Goal: Transaction & Acquisition: Purchase product/service

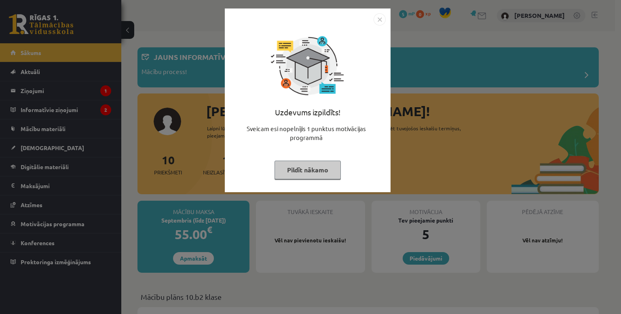
click at [382, 21] on img "Close" at bounding box center [380, 19] width 12 height 12
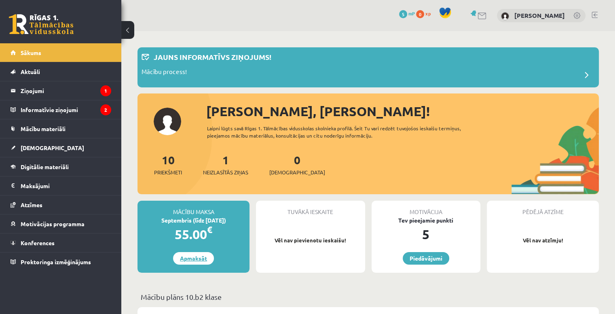
click at [197, 263] on link "Apmaksāt" at bounding box center [193, 258] width 41 height 13
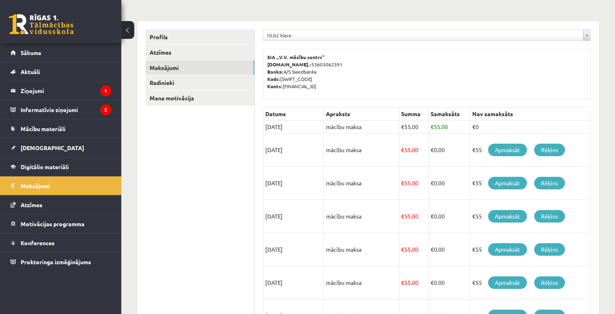
scroll to position [121, 0]
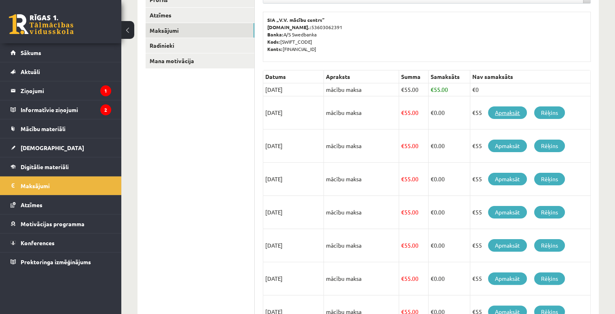
click at [515, 112] on link "Apmaksāt" at bounding box center [507, 112] width 39 height 13
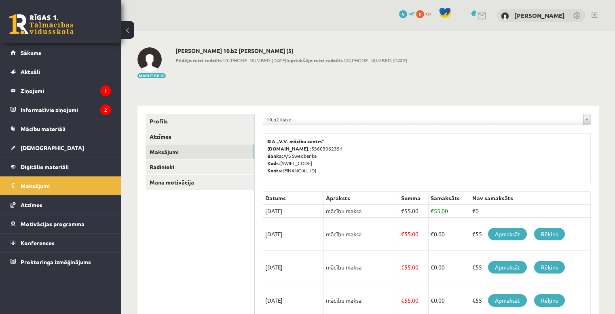
scroll to position [116, 0]
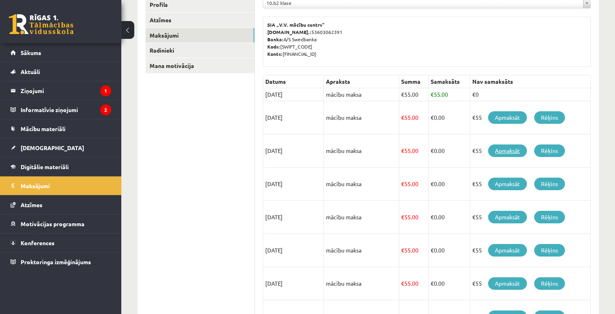
click at [512, 153] on link "Apmaksāt" at bounding box center [507, 150] width 39 height 13
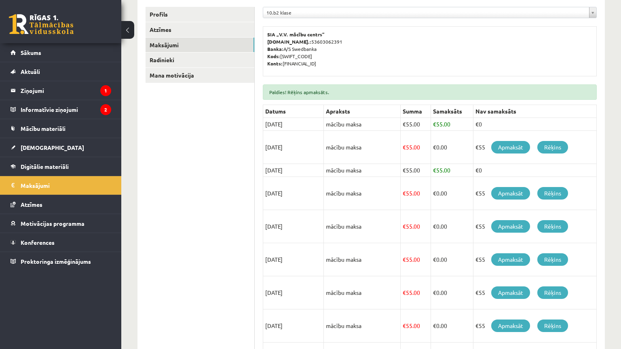
scroll to position [36, 0]
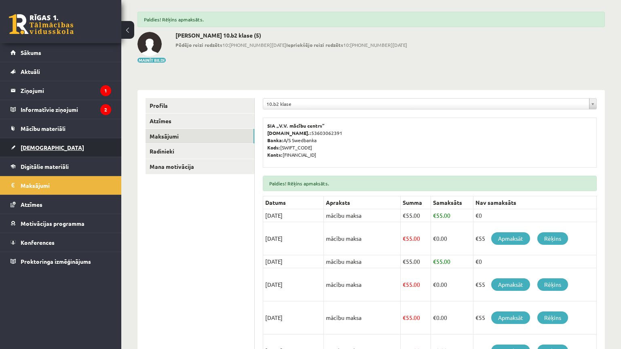
click at [88, 146] on link "[DEMOGRAPHIC_DATA]" at bounding box center [61, 147] width 101 height 19
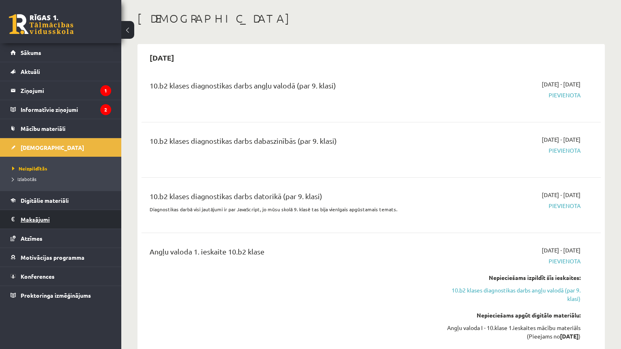
click at [74, 225] on legend "Maksājumi 0" at bounding box center [66, 219] width 91 height 19
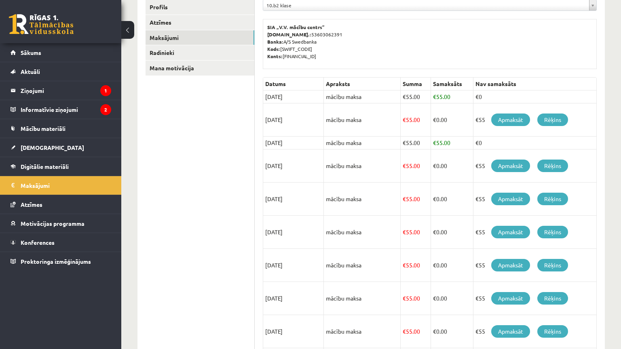
scroll to position [116, 0]
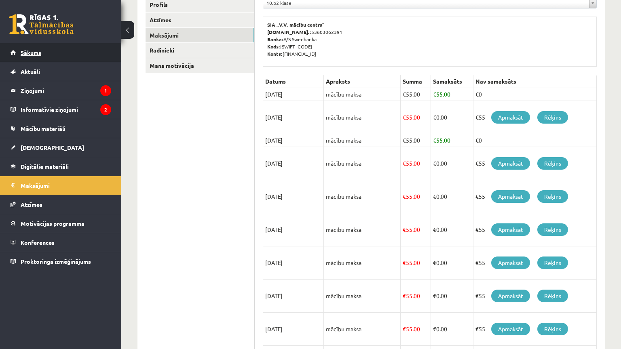
click at [70, 56] on link "Sākums" at bounding box center [61, 52] width 101 height 19
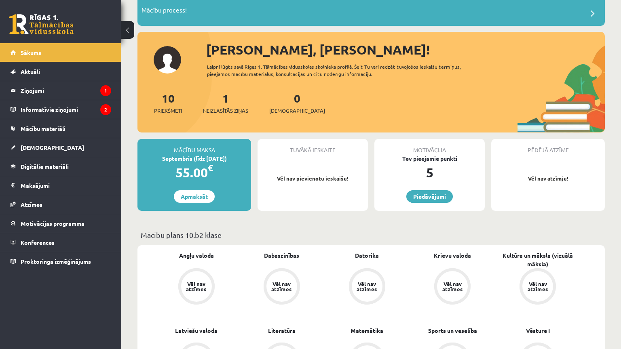
scroll to position [81, 0]
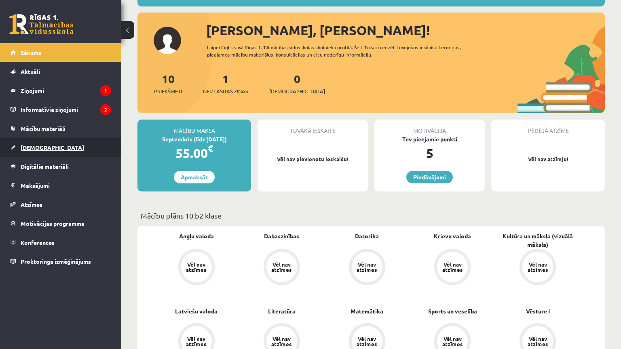
click at [70, 143] on link "[DEMOGRAPHIC_DATA]" at bounding box center [61, 147] width 101 height 19
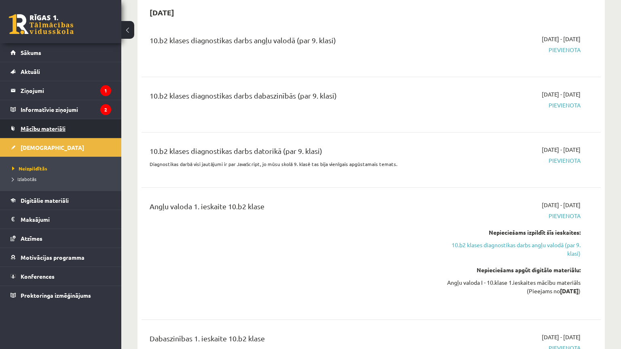
click at [77, 127] on link "Mācību materiāli" at bounding box center [61, 128] width 101 height 19
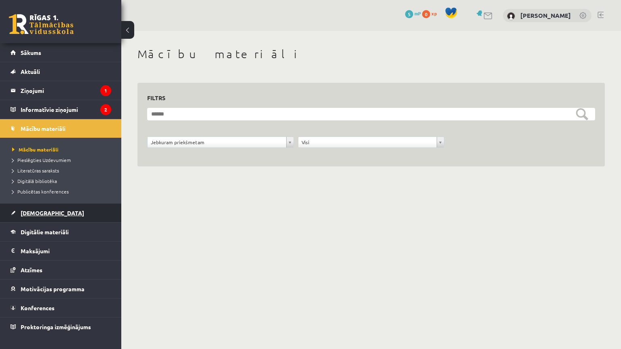
click at [78, 216] on link "[DEMOGRAPHIC_DATA]" at bounding box center [61, 213] width 101 height 19
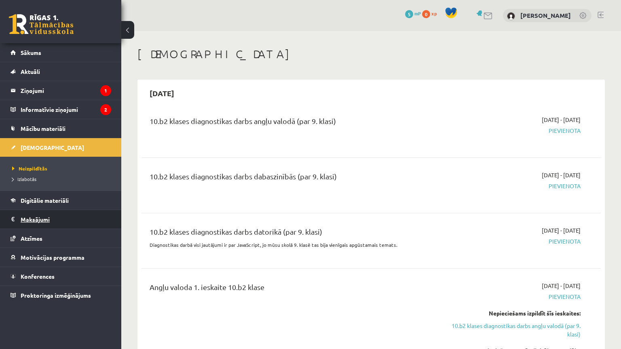
click at [57, 220] on legend "Maksājumi 0" at bounding box center [66, 219] width 91 height 19
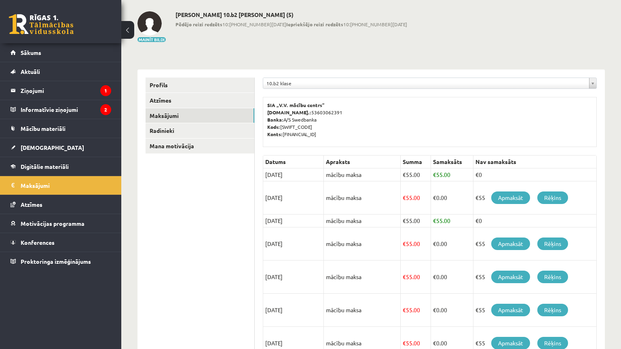
scroll to position [40, 0]
